Goal: Task Accomplishment & Management: Use online tool/utility

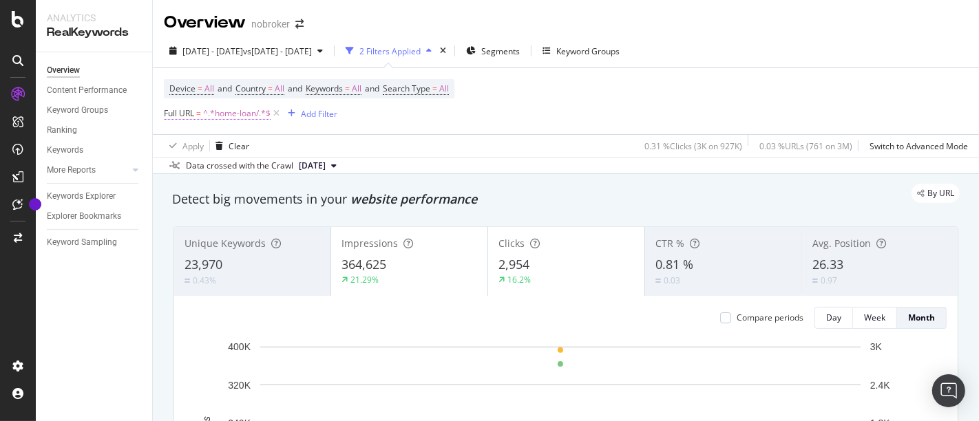
scroll to position [94, 0]
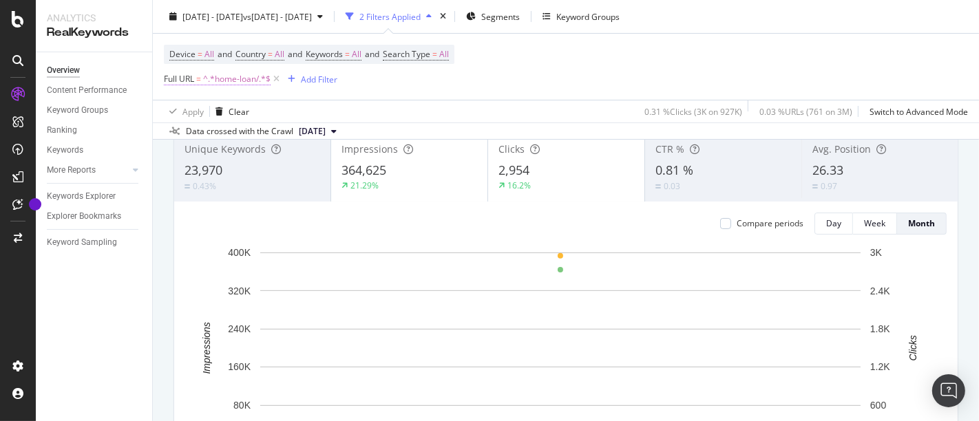
click at [251, 81] on span "^.*home-loan/.*$" at bounding box center [236, 79] width 67 height 19
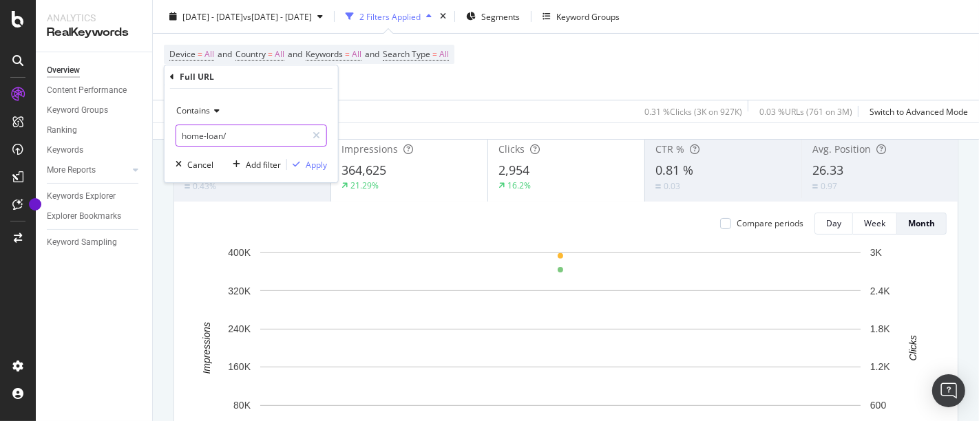
click at [237, 134] on input "home-loan/" at bounding box center [241, 136] width 130 height 22
type input "/interiors/"
click at [304, 162] on div "button" at bounding box center [296, 164] width 19 height 8
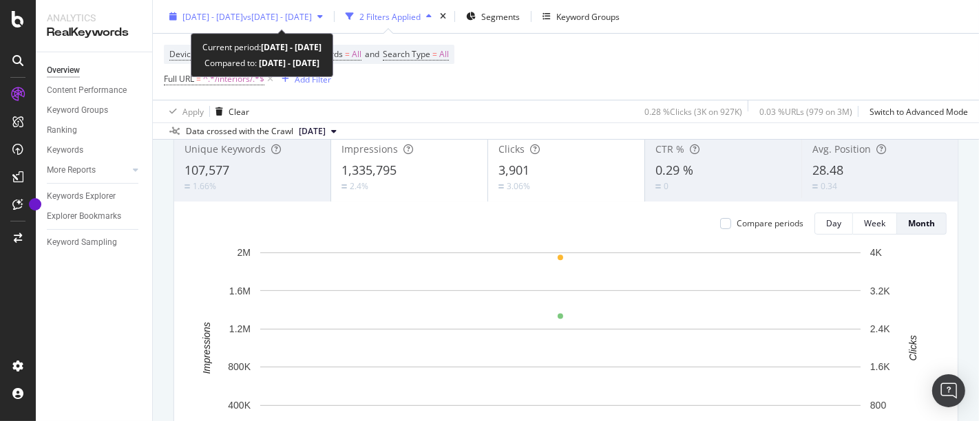
click at [301, 24] on div "[DATE] - [DATE] vs [DATE] - [DATE]" at bounding box center [246, 16] width 165 height 21
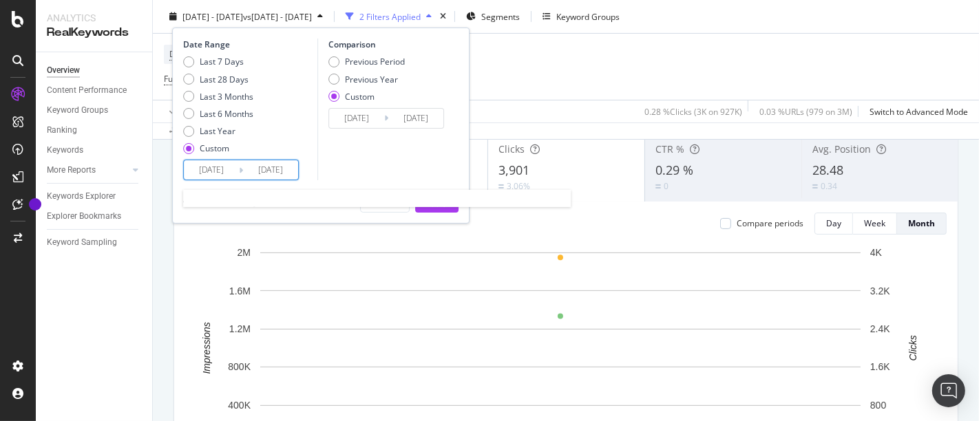
click at [211, 164] on input "[DATE]" at bounding box center [211, 169] width 55 height 19
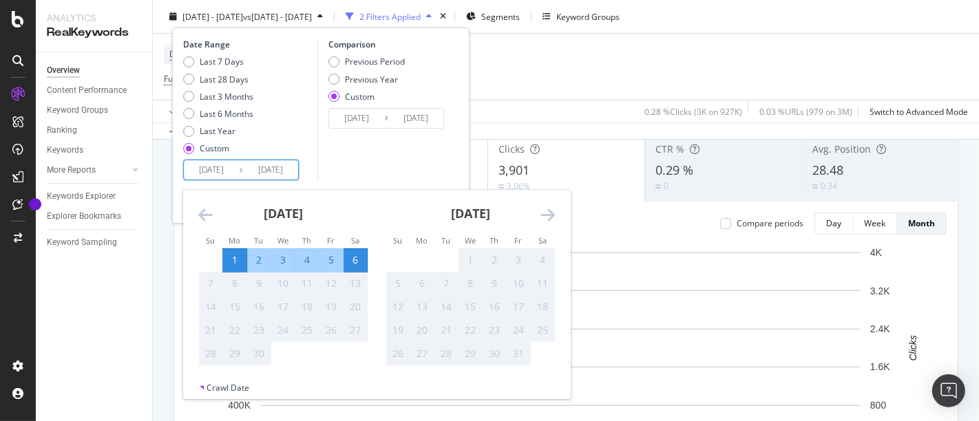
click at [441, 154] on div "Comparison Previous Period Previous Year Custom [DATE] Navigate forward to inte…" at bounding box center [382, 110] width 131 height 142
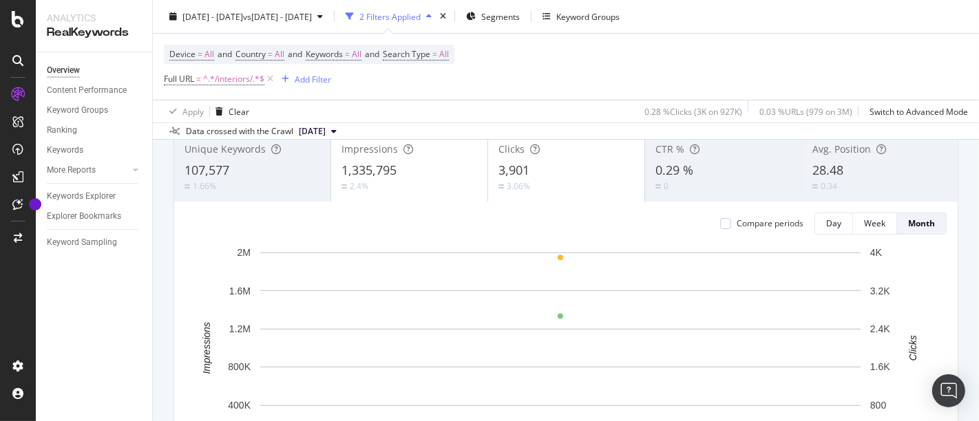
click at [124, 343] on div "Overview Content Performance Keyword Groups Ranking Keywords More Reports Count…" at bounding box center [94, 236] width 116 height 369
click at [436, 87] on div "Device = All and Country = All and Keywords = All and Search Type = All Full UR…" at bounding box center [309, 67] width 290 height 44
click at [517, 259] on rect "A chart." at bounding box center [560, 348] width 600 height 191
click at [299, 78] on div "Add Filter" at bounding box center [313, 79] width 36 height 12
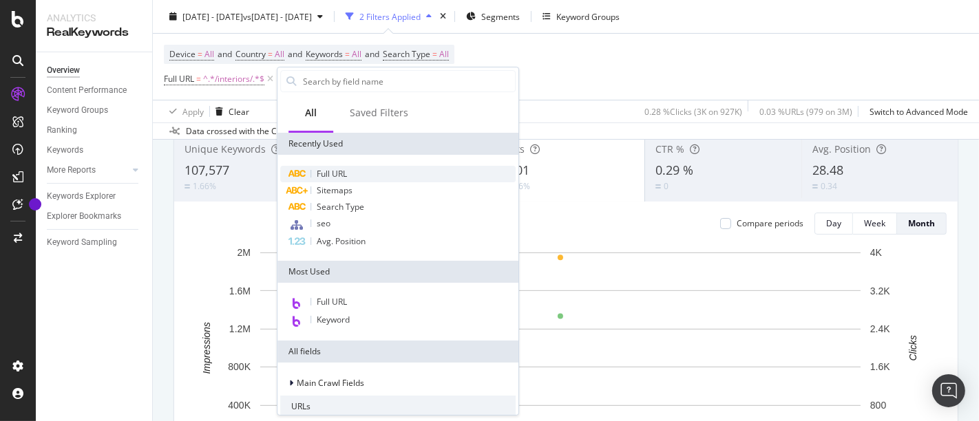
click at [347, 173] on span "Full URL" at bounding box center [332, 174] width 30 height 12
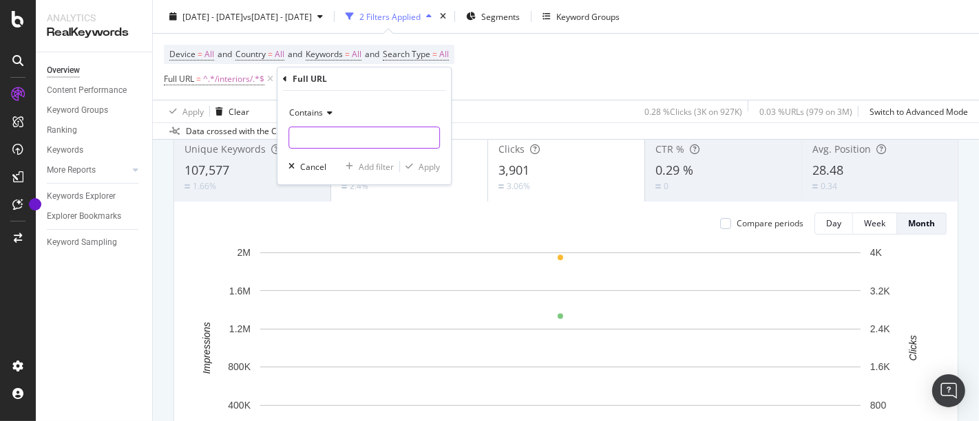
click at [324, 129] on input "text" at bounding box center [364, 138] width 150 height 22
type input "/design-guides/"
click at [423, 165] on div "Apply" at bounding box center [429, 167] width 21 height 12
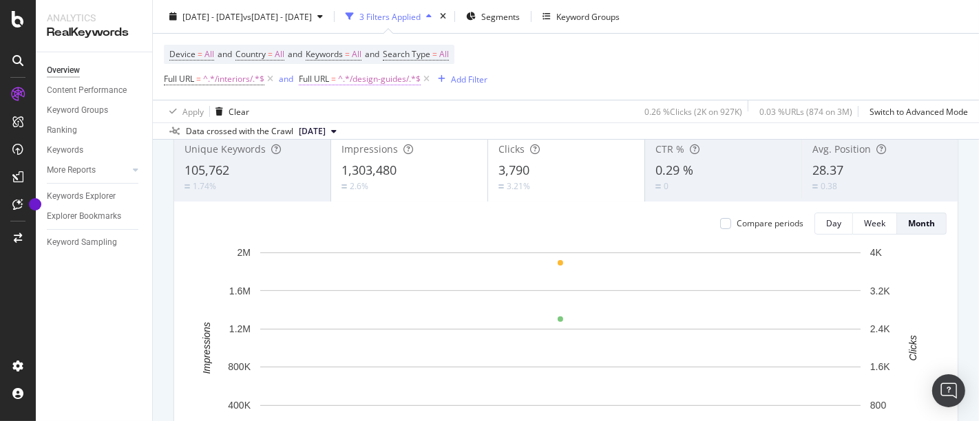
click at [383, 78] on span "^.*/design-guides/.*$" at bounding box center [379, 79] width 83 height 19
click at [348, 109] on icon at bounding box center [351, 111] width 10 height 8
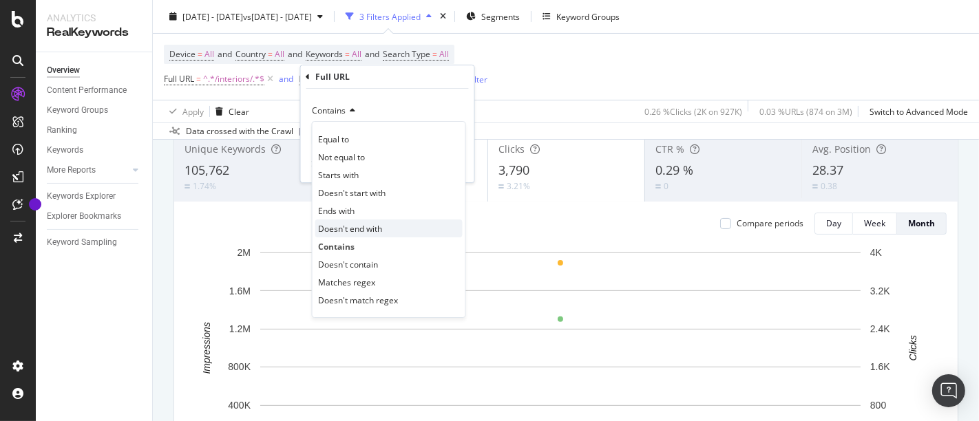
click at [341, 227] on span "Doesn't end with" at bounding box center [351, 229] width 64 height 12
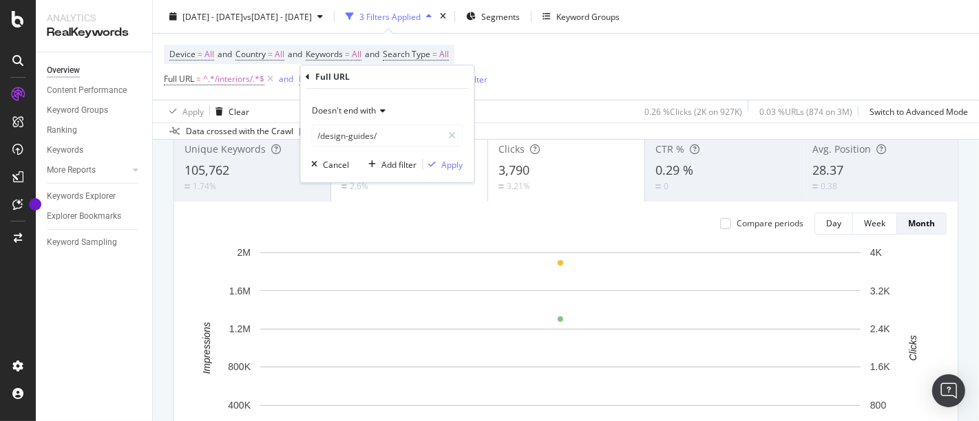
click at [354, 118] on div "Doesn't end with" at bounding box center [387, 111] width 151 height 22
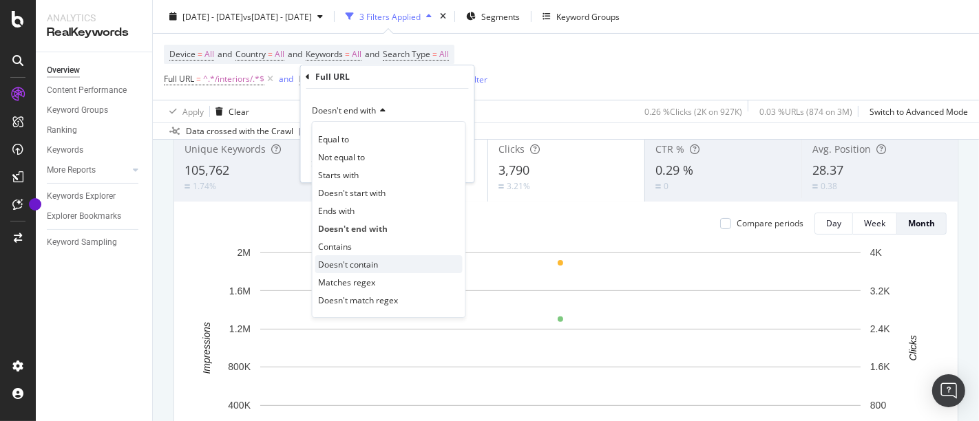
click at [353, 264] on span "Doesn't contain" at bounding box center [349, 265] width 60 height 12
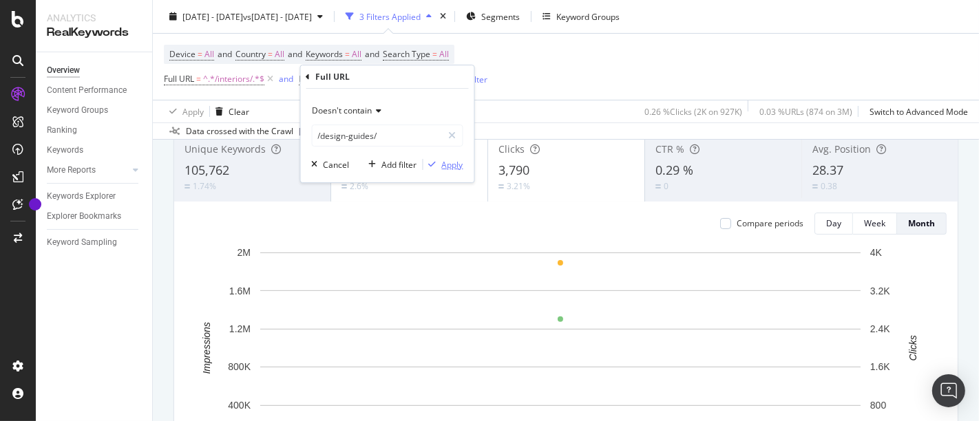
click at [447, 165] on div "Apply" at bounding box center [452, 165] width 21 height 12
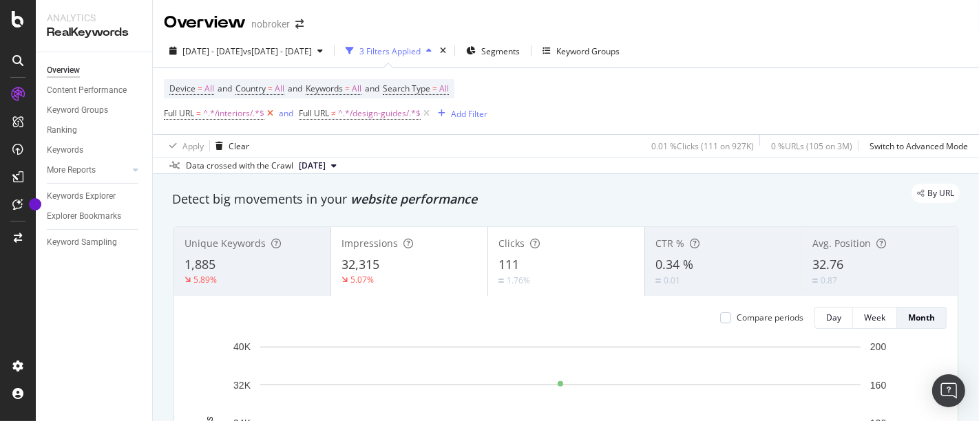
click at [271, 114] on icon at bounding box center [270, 114] width 12 height 14
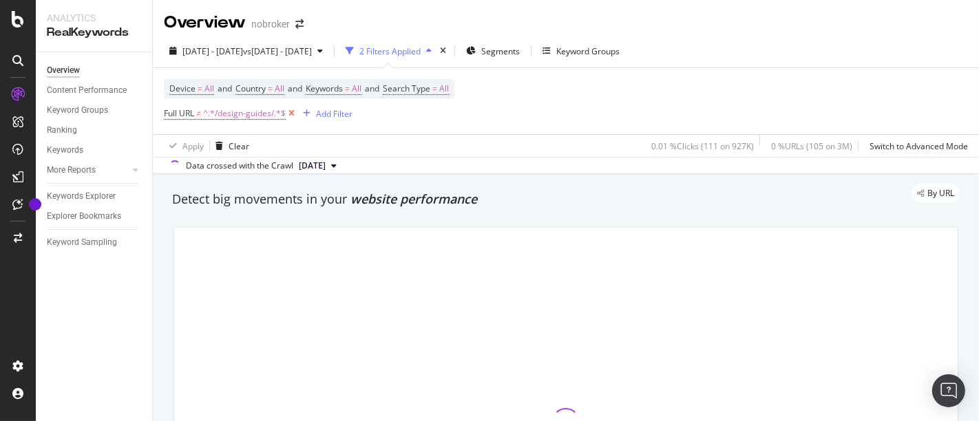
click at [271, 114] on span "^.*/design-guides/.*$" at bounding box center [244, 113] width 83 height 19
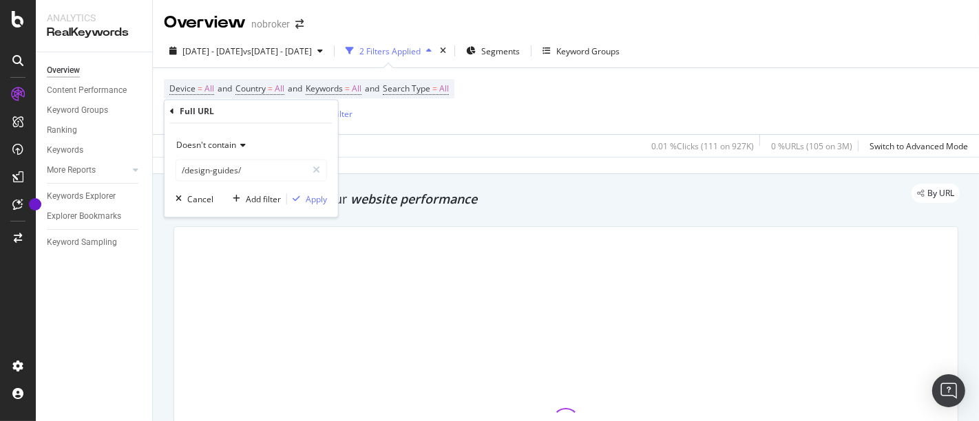
click at [240, 151] on div "Doesn't contain" at bounding box center [251, 146] width 151 height 22
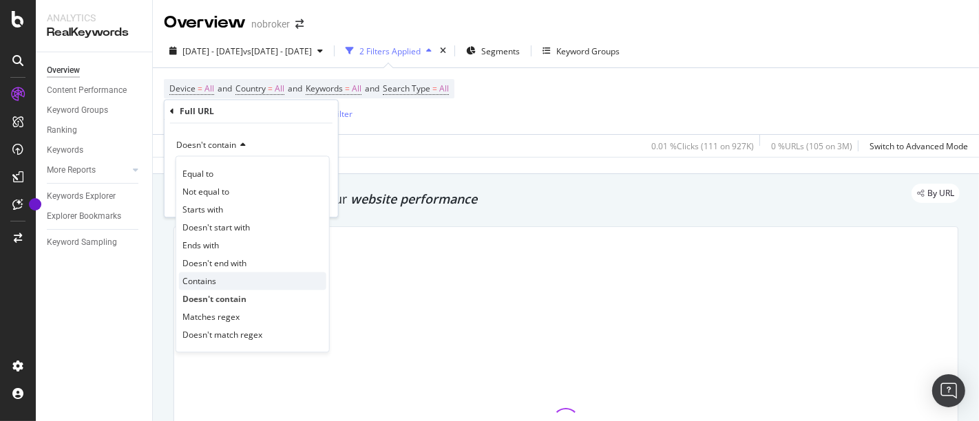
click at [224, 287] on div "Contains" at bounding box center [252, 282] width 147 height 18
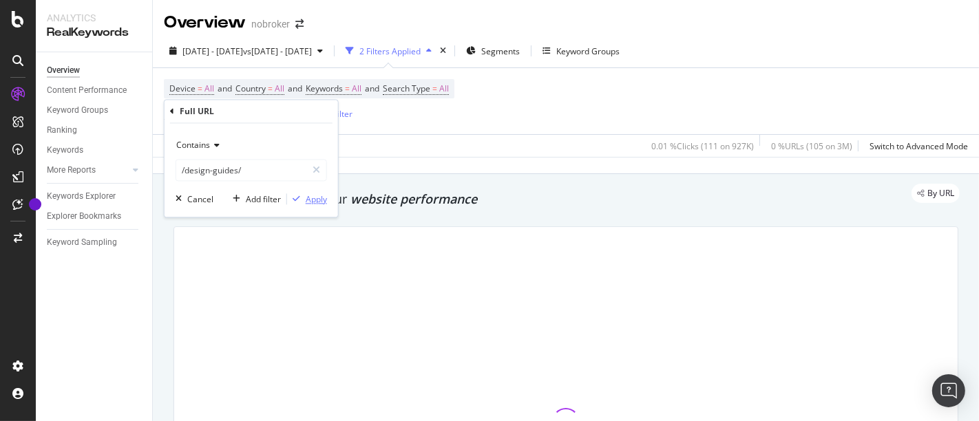
click at [310, 193] on div "Apply" at bounding box center [316, 199] width 21 height 12
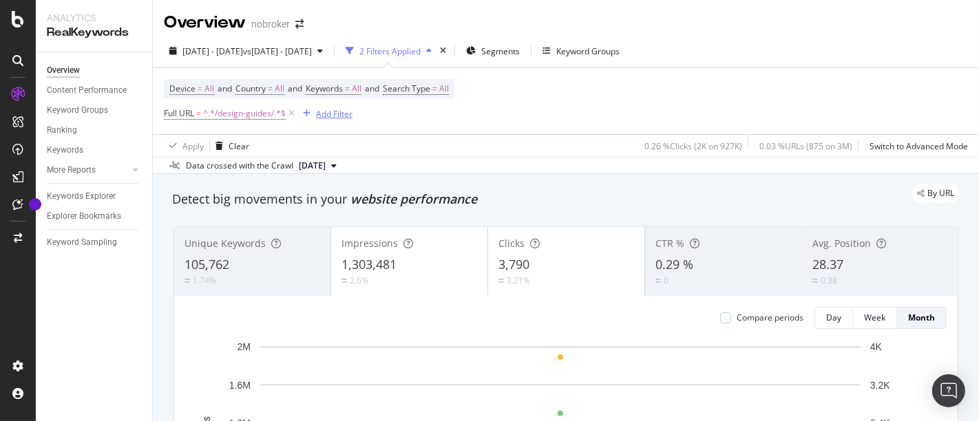
click at [346, 106] on div "Add Filter" at bounding box center [324, 113] width 55 height 15
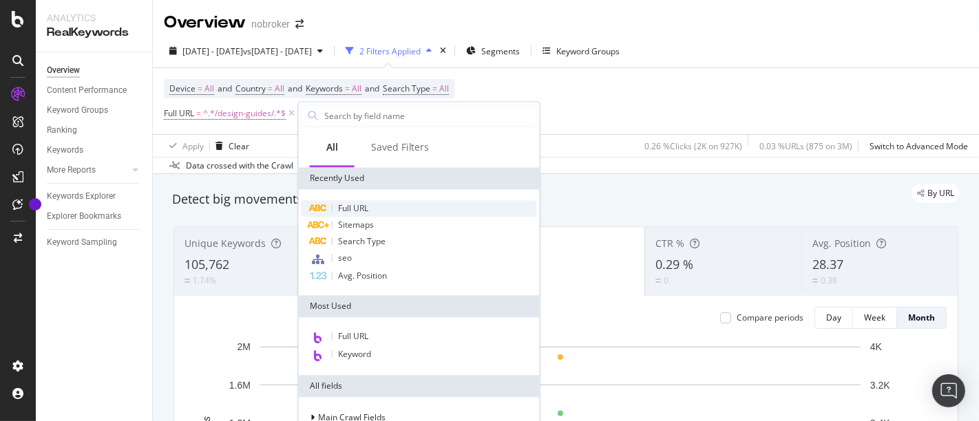
click at [350, 215] on div "Full URL" at bounding box center [418, 208] width 235 height 17
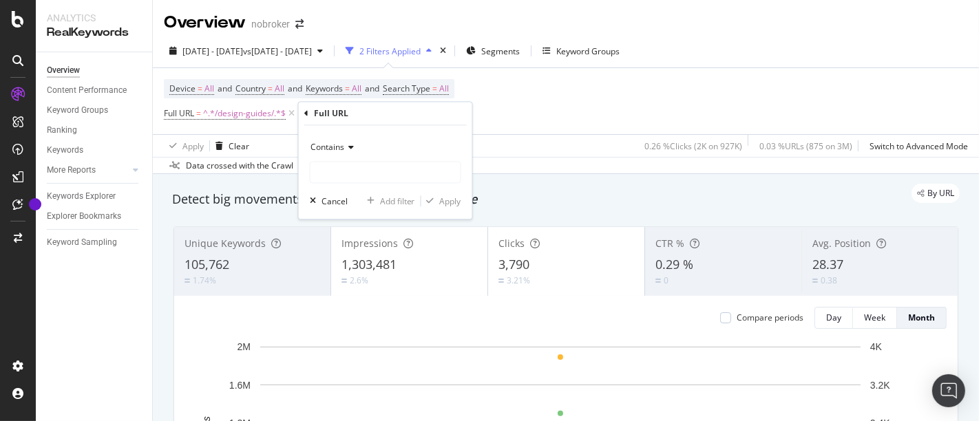
click at [339, 147] on span "Contains" at bounding box center [327, 148] width 34 height 12
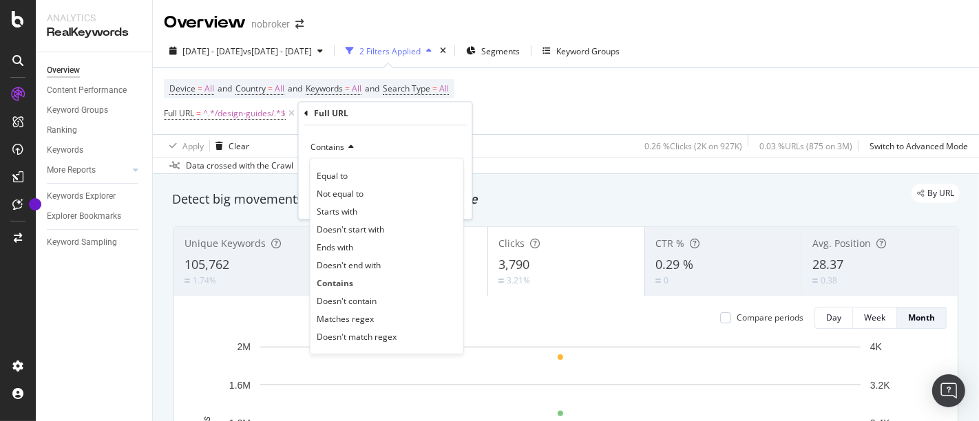
click at [469, 168] on div "Contains Equal to Not equal to Starts with Doesn't start with Ends with Doesn't…" at bounding box center [385, 173] width 173 height 94
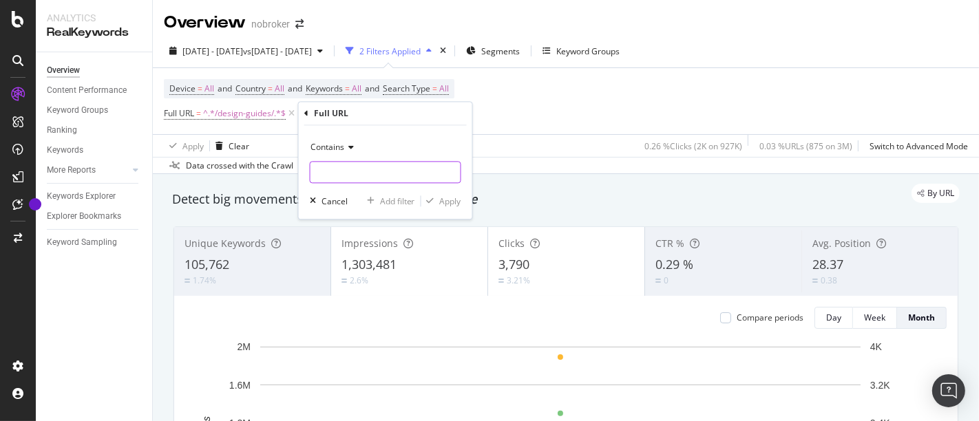
click at [419, 166] on input "text" at bounding box center [385, 173] width 150 height 22
type input "/interiors/"
click at [451, 206] on div "Apply" at bounding box center [450, 201] width 21 height 12
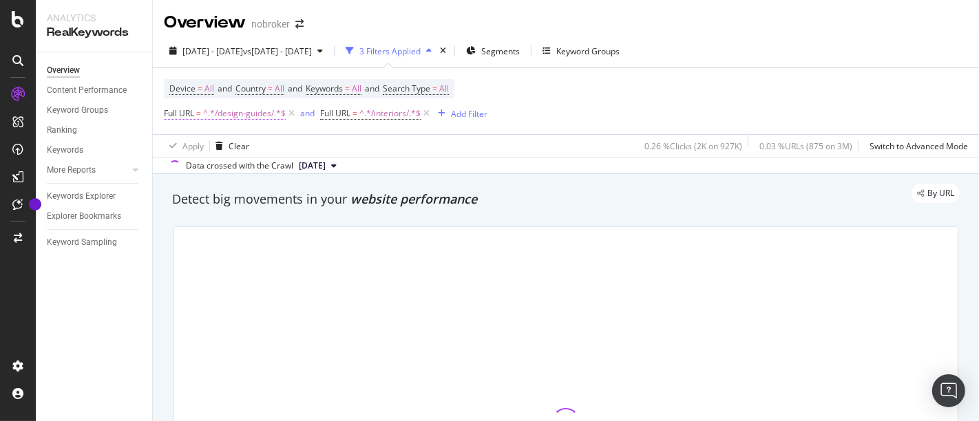
click at [263, 115] on span "^.*/design-guides/.*$" at bounding box center [244, 113] width 83 height 19
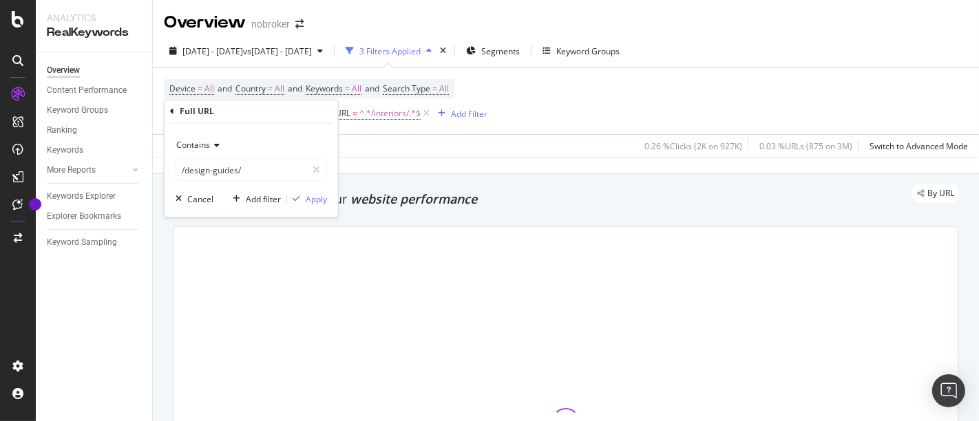
click at [193, 138] on div "Contains" at bounding box center [251, 146] width 151 height 22
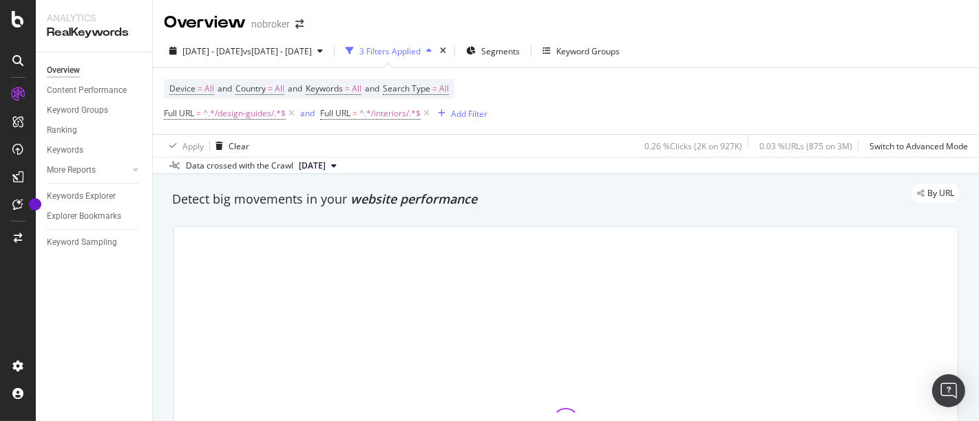
click at [211, 298] on div at bounding box center [565, 422] width 783 height 390
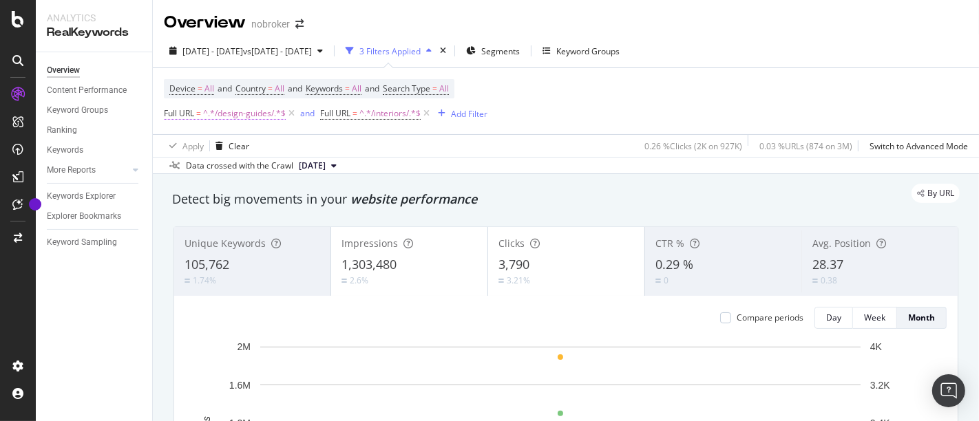
click at [214, 113] on span "^.*/design-guides/.*$" at bounding box center [244, 113] width 83 height 19
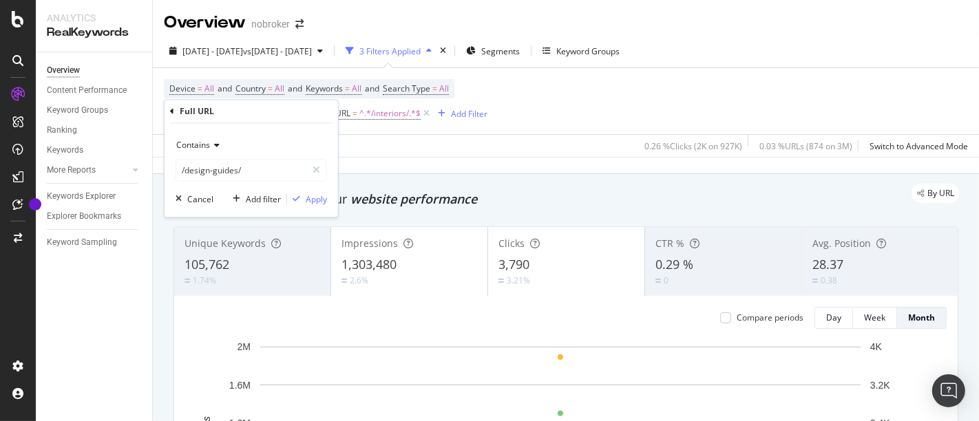
click at [210, 142] on icon at bounding box center [215, 146] width 10 height 8
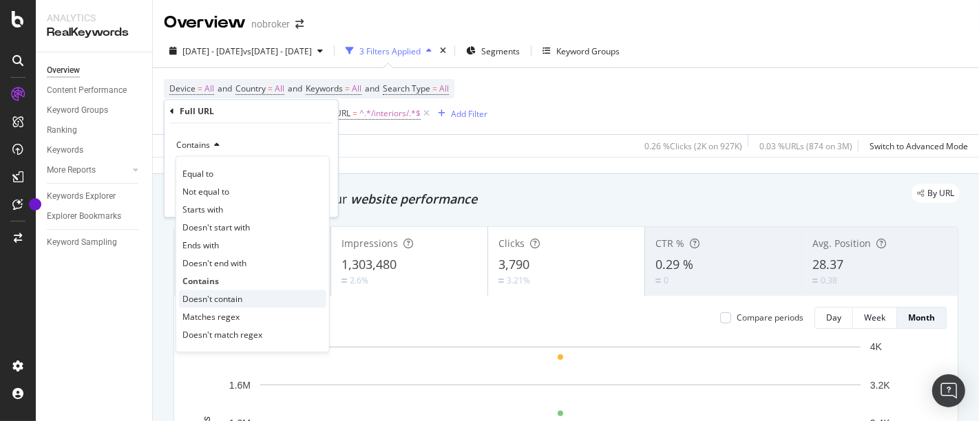
click at [209, 295] on span "Doesn't contain" at bounding box center [212, 299] width 60 height 12
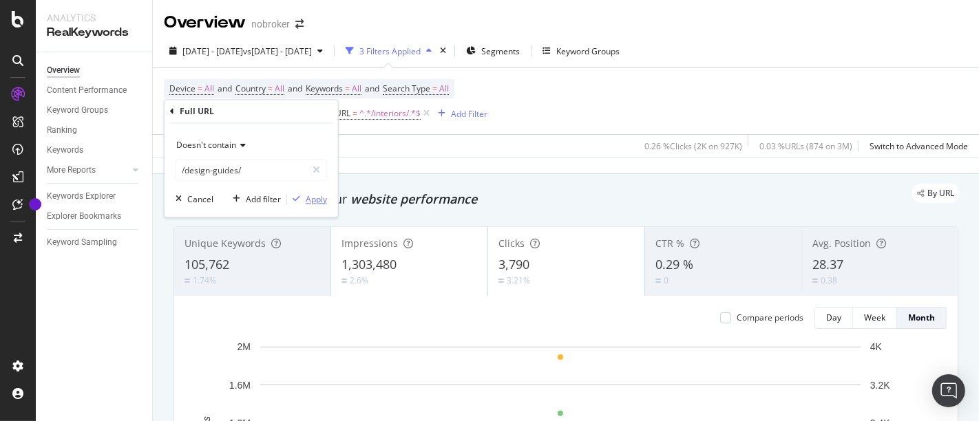
click at [319, 196] on div "Apply" at bounding box center [316, 199] width 21 height 12
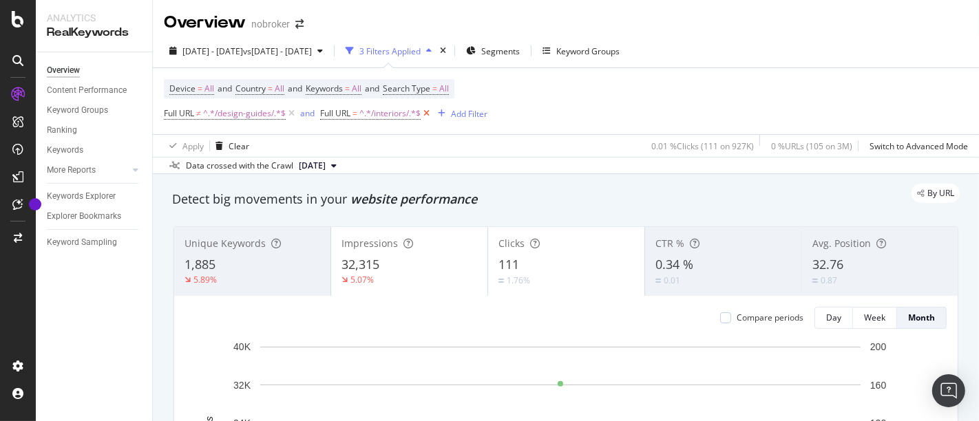
click at [426, 112] on icon at bounding box center [427, 114] width 12 height 14
click at [262, 107] on span "^.*/design-guides/.*$" at bounding box center [244, 113] width 83 height 19
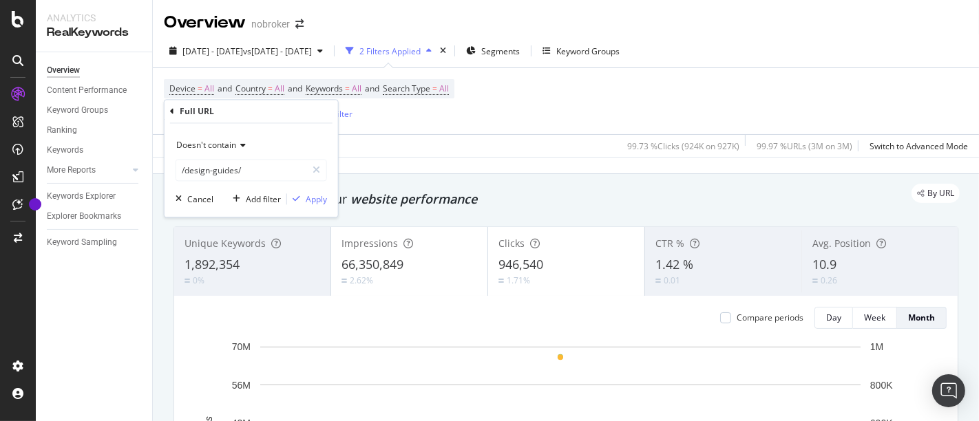
click at [240, 142] on icon at bounding box center [241, 146] width 10 height 8
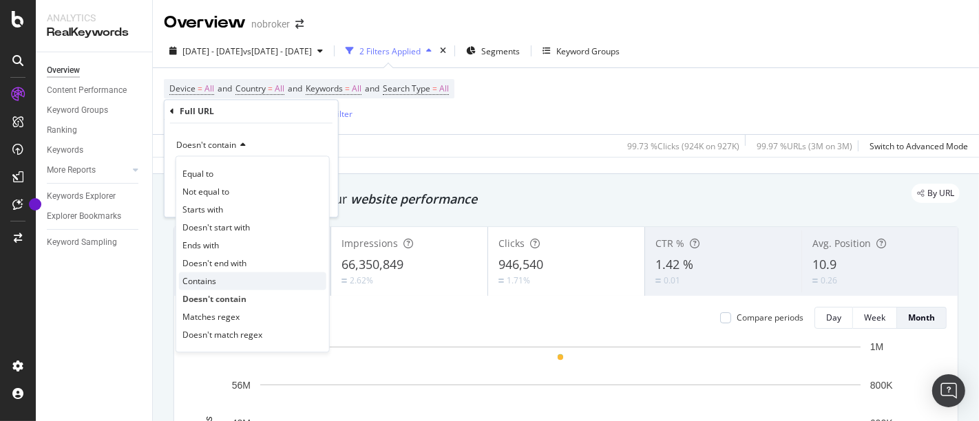
click at [207, 287] on div "Contains" at bounding box center [252, 282] width 147 height 18
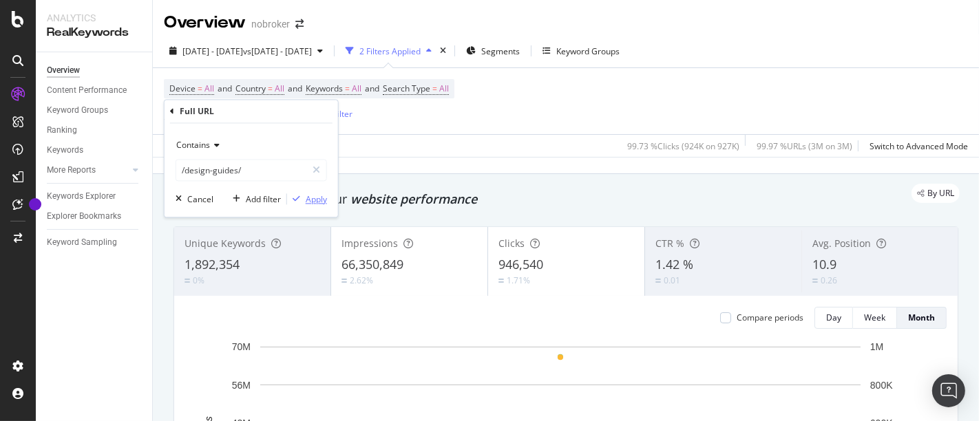
click at [316, 196] on div "Apply" at bounding box center [316, 199] width 21 height 12
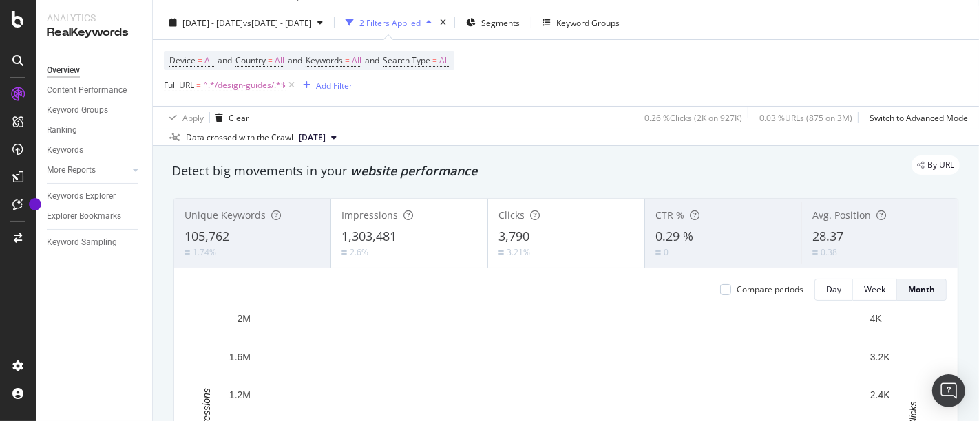
scroll to position [28, 0]
click at [293, 85] on icon at bounding box center [292, 86] width 12 height 14
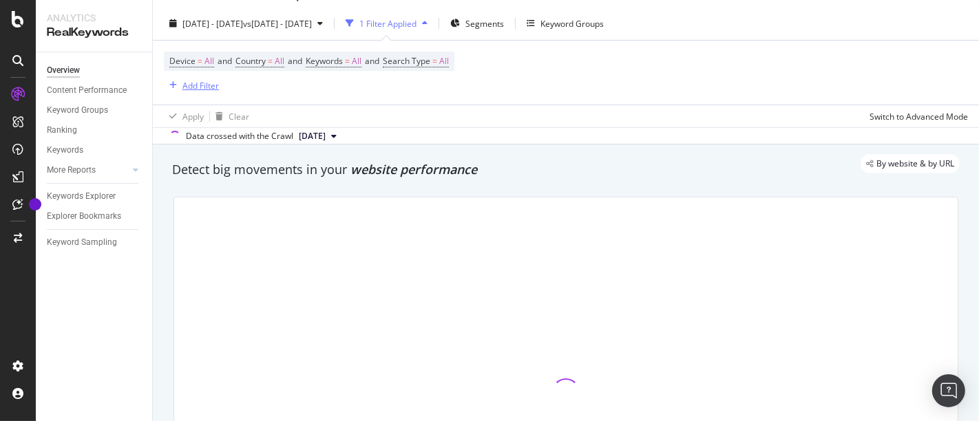
click at [212, 85] on div "Add Filter" at bounding box center [200, 86] width 36 height 12
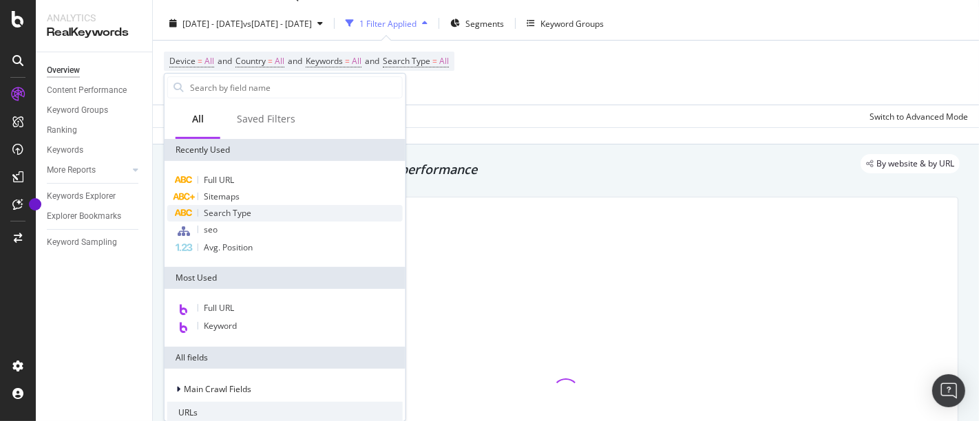
click at [233, 212] on span "Search Type" at bounding box center [227, 213] width 47 height 12
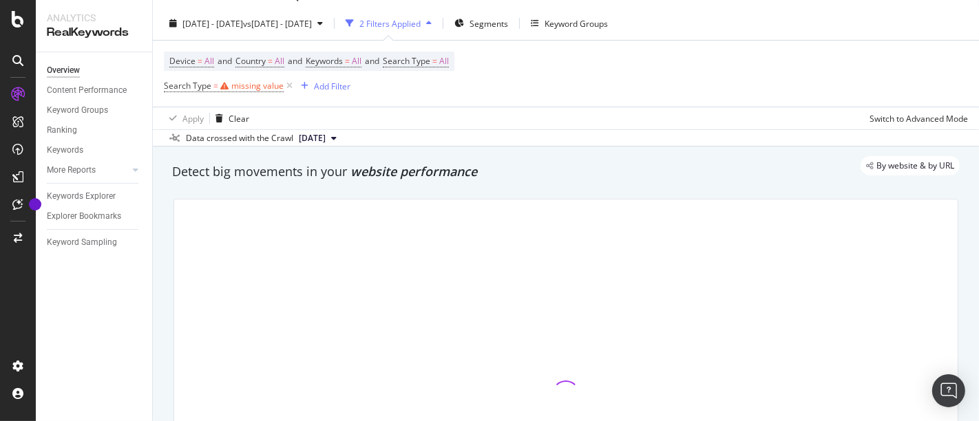
click at [430, 97] on div "Device = All and Country = All and Keywords = All and Search Type = All Search …" at bounding box center [566, 74] width 804 height 66
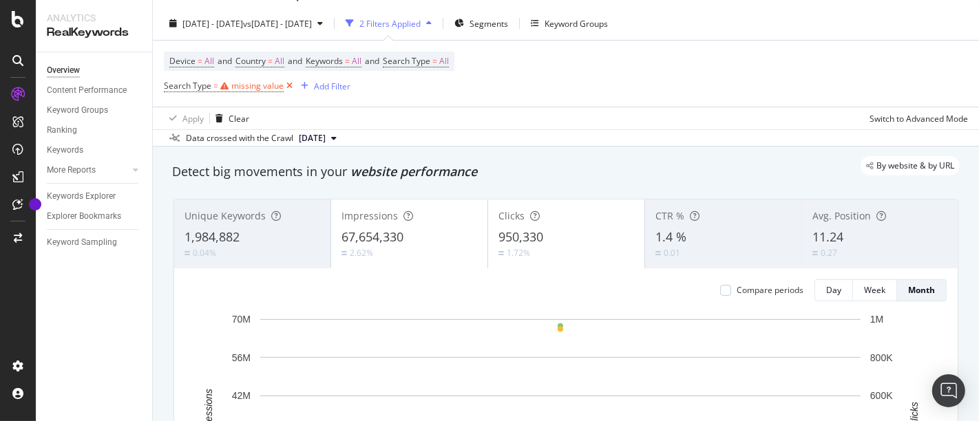
click at [287, 83] on icon at bounding box center [290, 86] width 12 height 14
click at [209, 80] on div "Add Filter" at bounding box center [200, 86] width 36 height 12
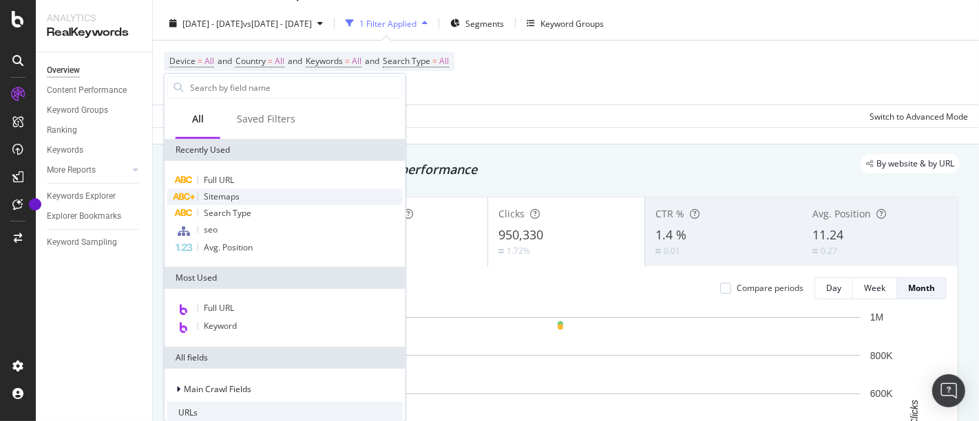
click at [244, 197] on div "Sitemaps" at bounding box center [284, 197] width 235 height 17
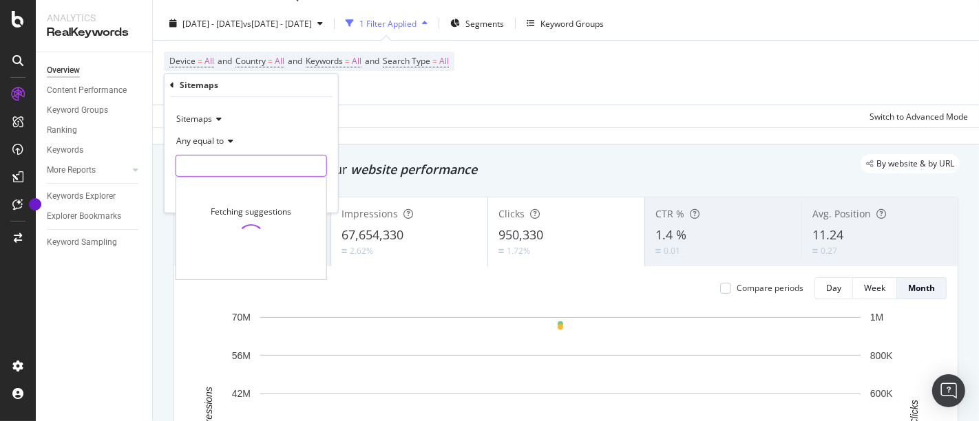
click at [257, 164] on input "text" at bounding box center [251, 166] width 150 height 22
paste input "[URL][DOMAIN_NAME]"
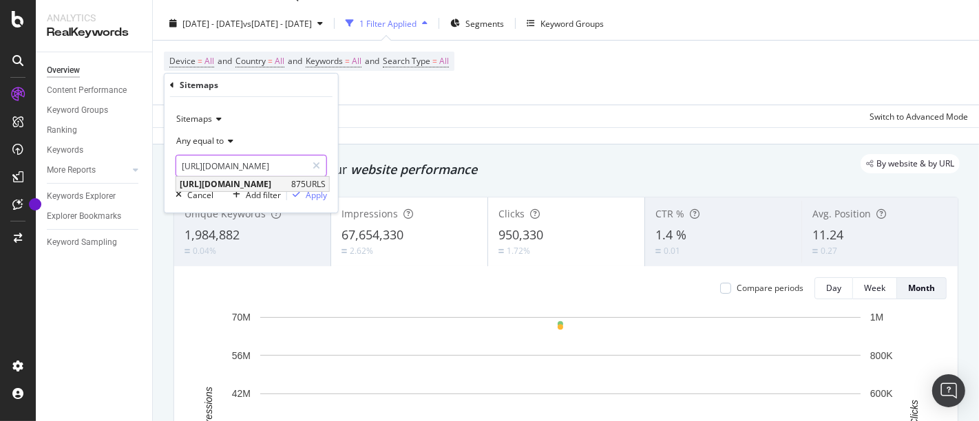
type input "[URL][DOMAIN_NAME]"
click at [259, 188] on span "[URL][DOMAIN_NAME]" at bounding box center [234, 184] width 108 height 12
click at [299, 191] on icon "button" at bounding box center [297, 195] width 8 height 8
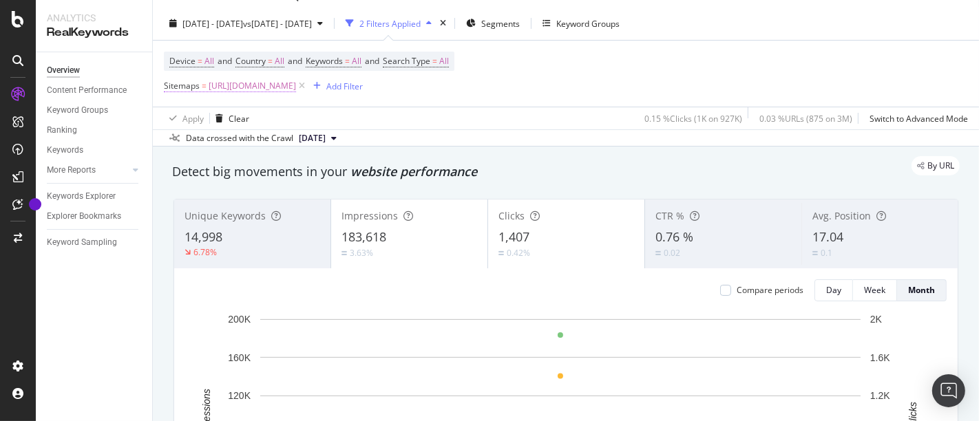
click at [296, 90] on span "[URL][DOMAIN_NAME]" at bounding box center [252, 85] width 87 height 19
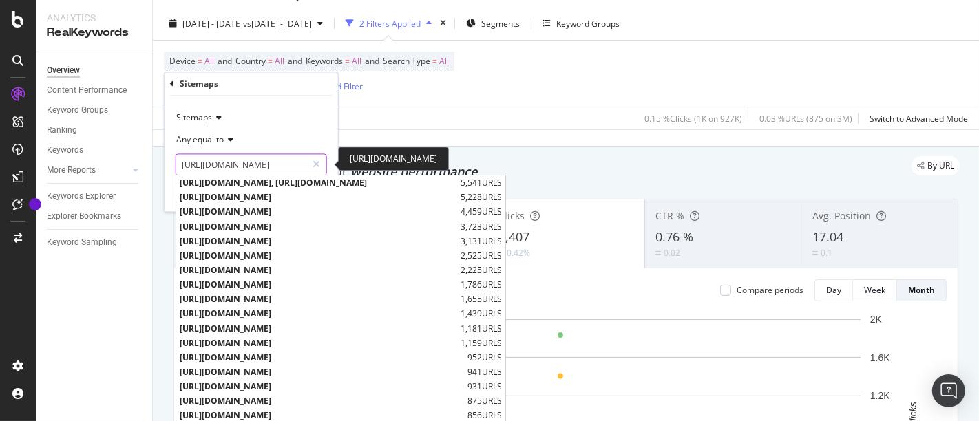
click at [262, 164] on input "[URL][DOMAIN_NAME]" at bounding box center [241, 165] width 130 height 22
paste input "blog/sitemap_index/?id=interior-design-tip"
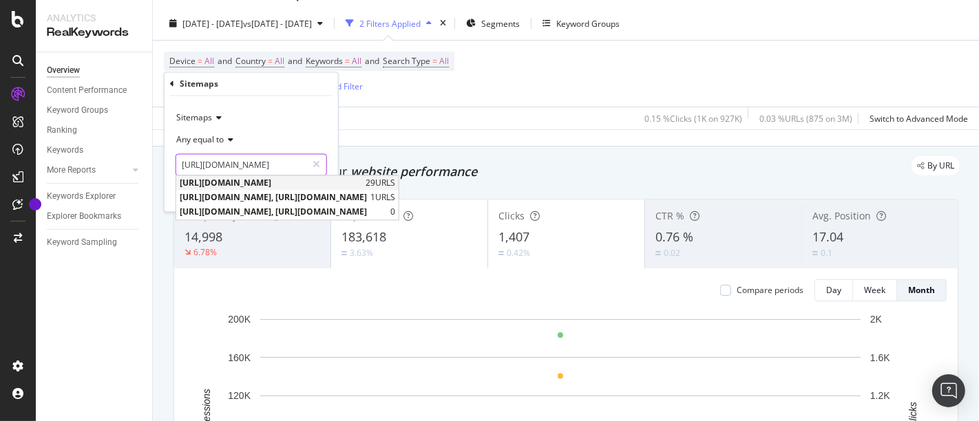
type input "[URL][DOMAIN_NAME]"
click at [308, 182] on span "[URL][DOMAIN_NAME]" at bounding box center [271, 184] width 182 height 12
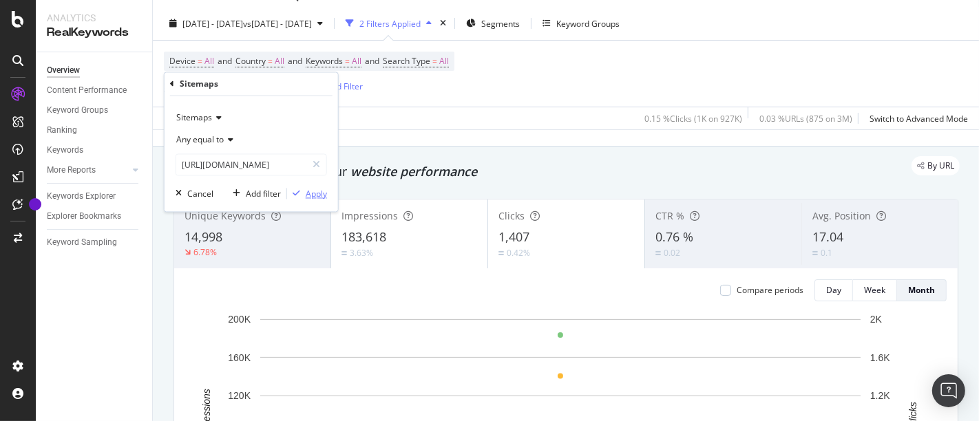
click at [319, 193] on div "Apply" at bounding box center [316, 194] width 21 height 12
